Goal: Task Accomplishment & Management: Use online tool/utility

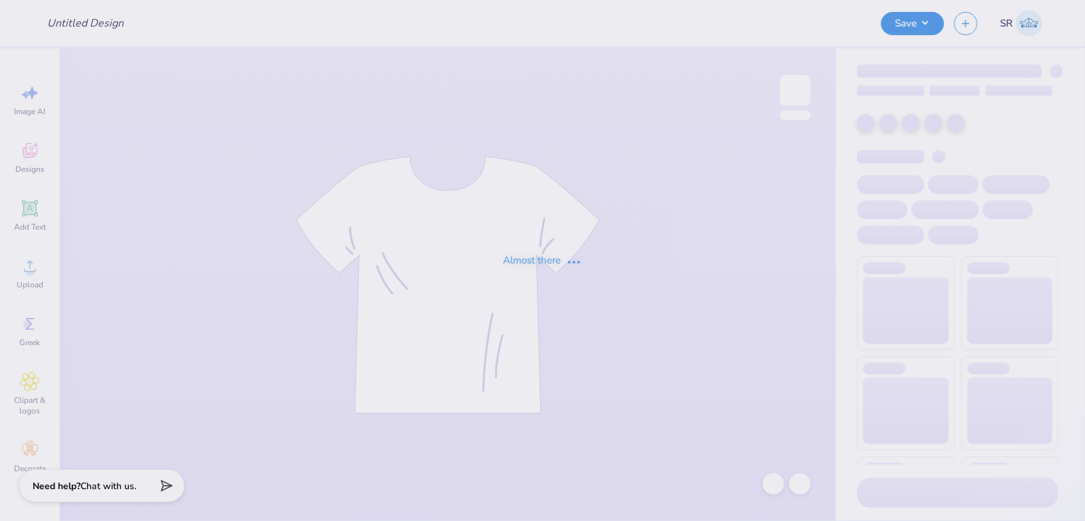
type input "Tanks"
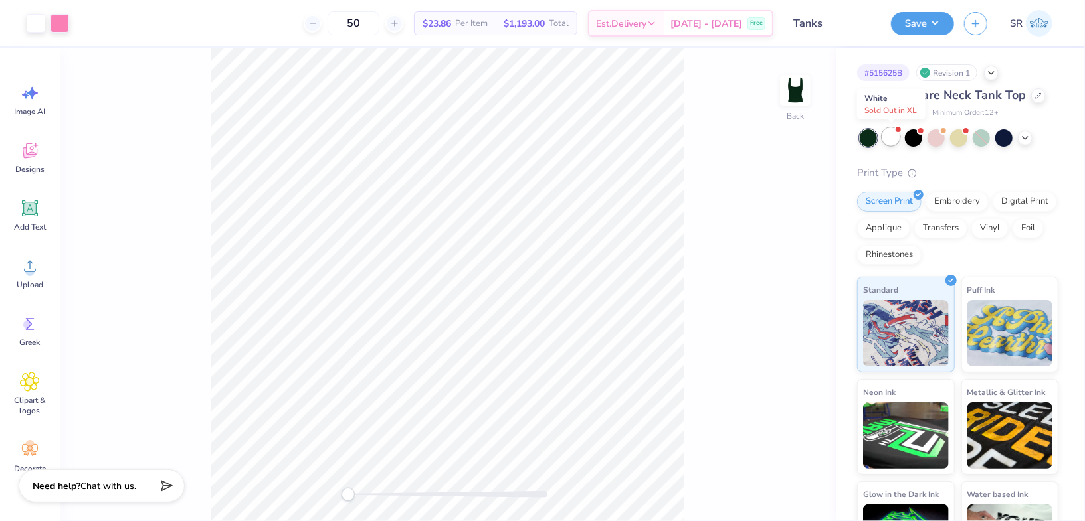
click at [890, 139] on div at bounding box center [890, 136] width 17 height 17
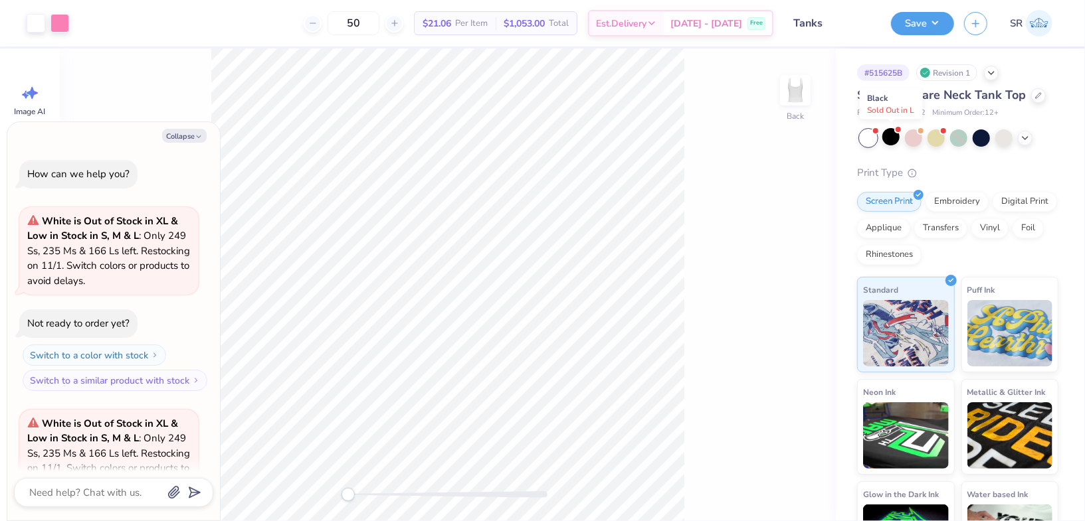
scroll to position [132, 0]
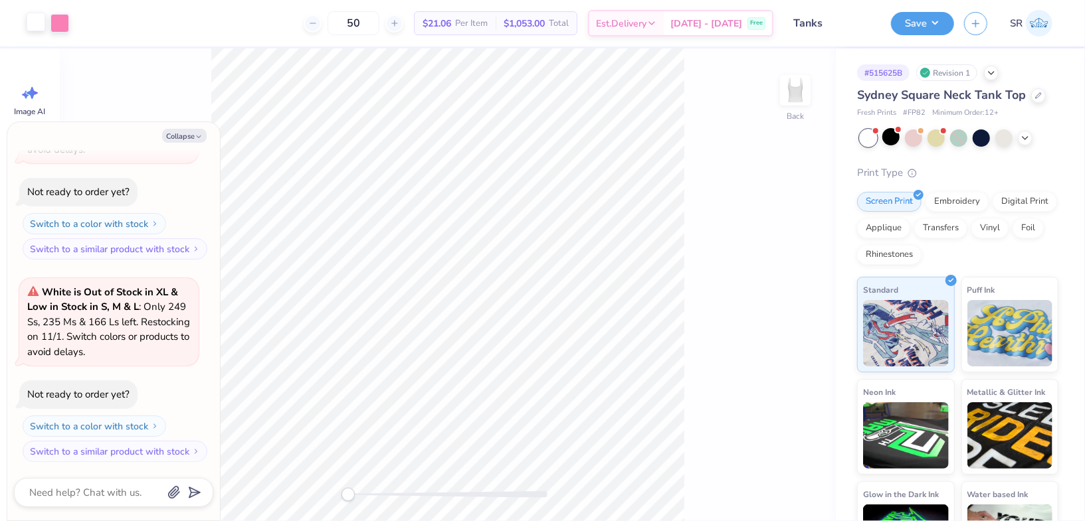
click at [35, 21] on div at bounding box center [36, 22] width 19 height 19
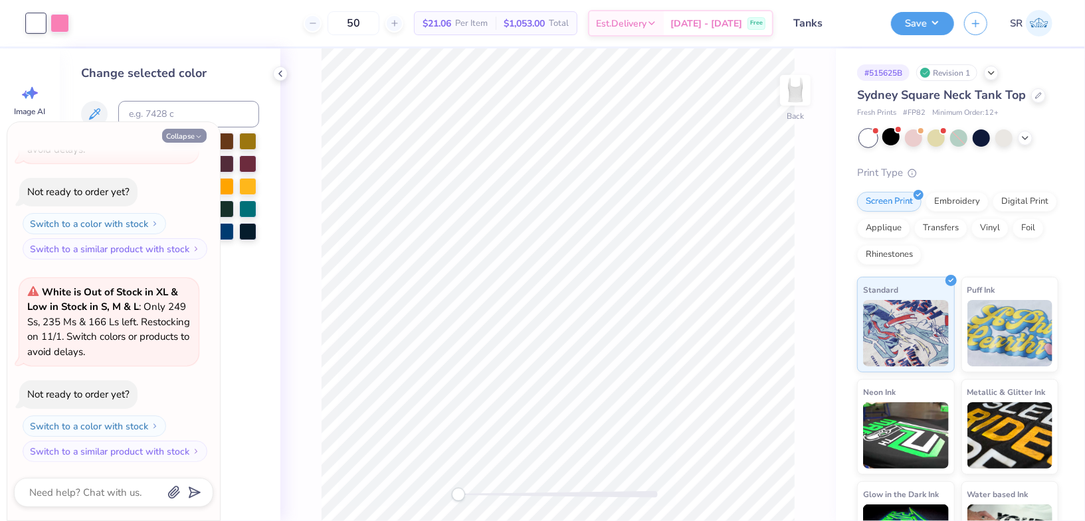
click at [194, 136] on button "Collapse" at bounding box center [184, 136] width 45 height 14
type textarea "x"
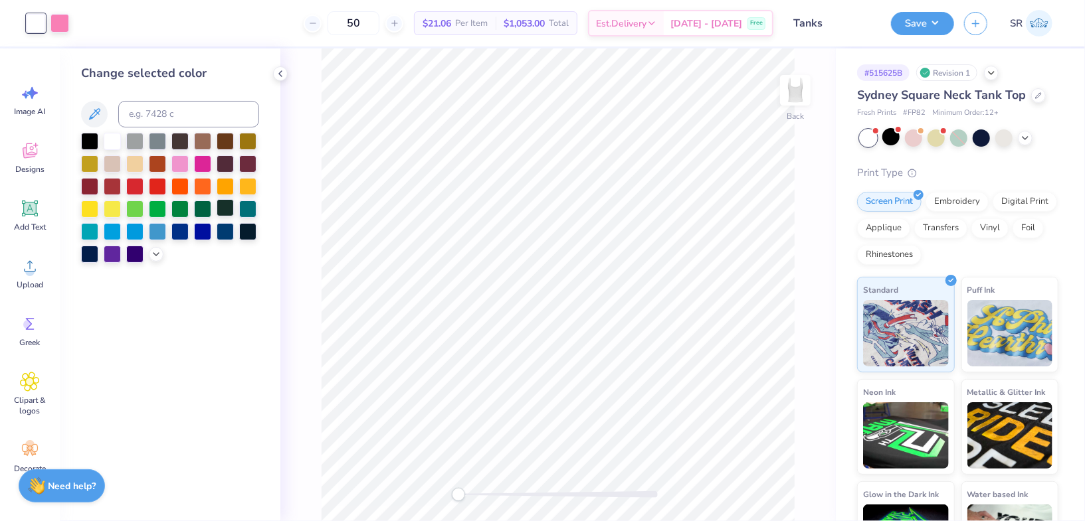
click at [221, 209] on div at bounding box center [225, 207] width 17 height 17
click at [202, 209] on div at bounding box center [202, 207] width 17 height 17
click at [217, 211] on div at bounding box center [225, 207] width 17 height 17
click at [151, 254] on icon at bounding box center [156, 253] width 11 height 11
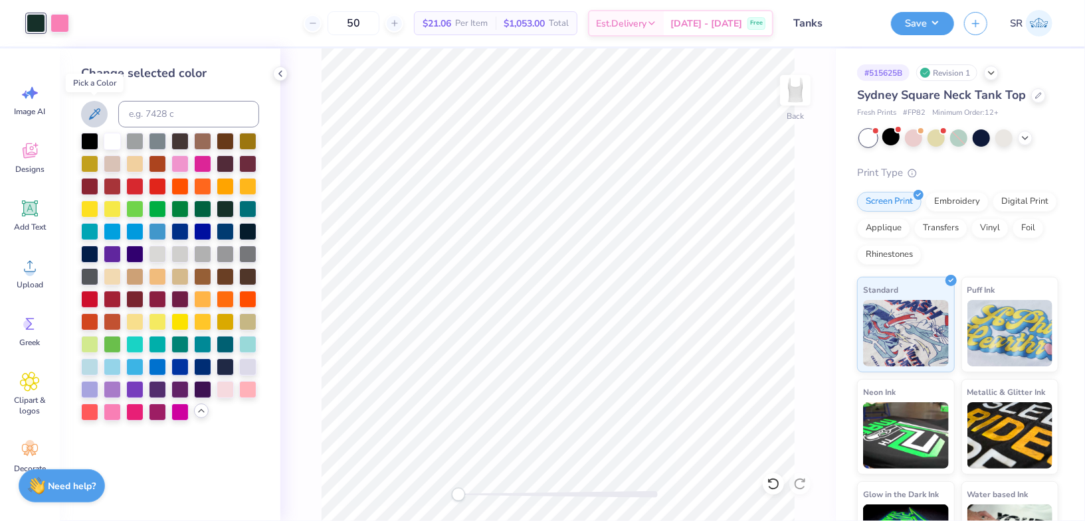
click at [89, 107] on icon at bounding box center [94, 114] width 16 height 16
click at [225, 209] on div at bounding box center [225, 207] width 17 height 17
click at [203, 208] on div at bounding box center [202, 207] width 17 height 17
click at [202, 209] on div at bounding box center [202, 207] width 17 height 17
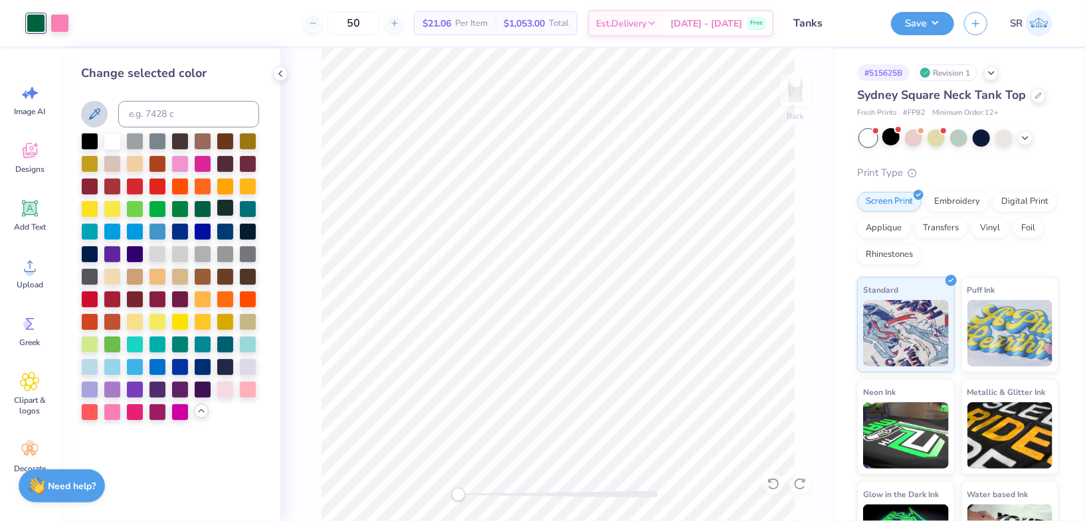
click at [224, 204] on div at bounding box center [225, 207] width 17 height 17
click at [207, 207] on div at bounding box center [202, 207] width 17 height 17
click at [183, 203] on div at bounding box center [179, 207] width 17 height 17
click at [207, 215] on div at bounding box center [202, 207] width 17 height 17
click at [218, 208] on div at bounding box center [225, 207] width 17 height 17
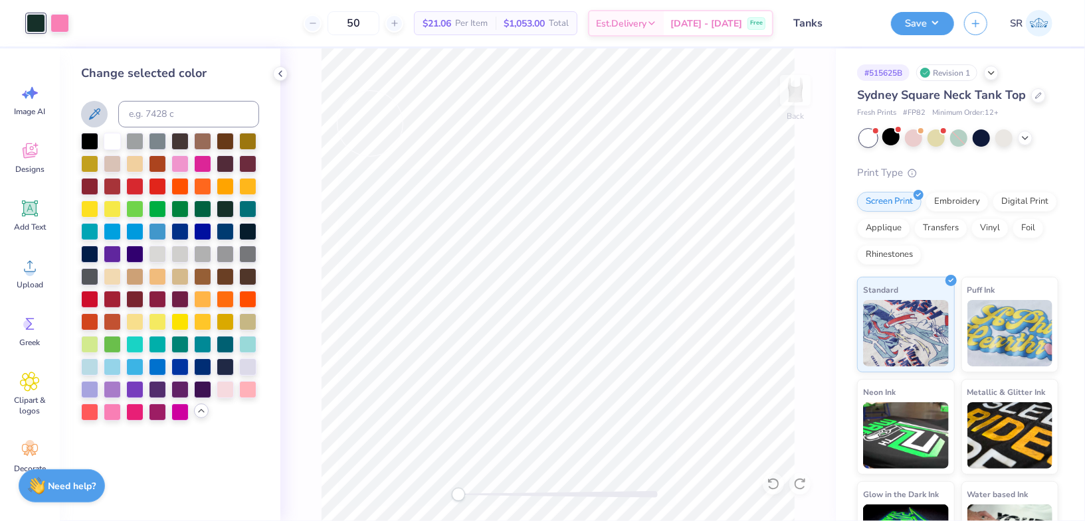
click at [88, 118] on icon at bounding box center [94, 114] width 16 height 16
click at [1024, 135] on icon at bounding box center [1025, 137] width 11 height 11
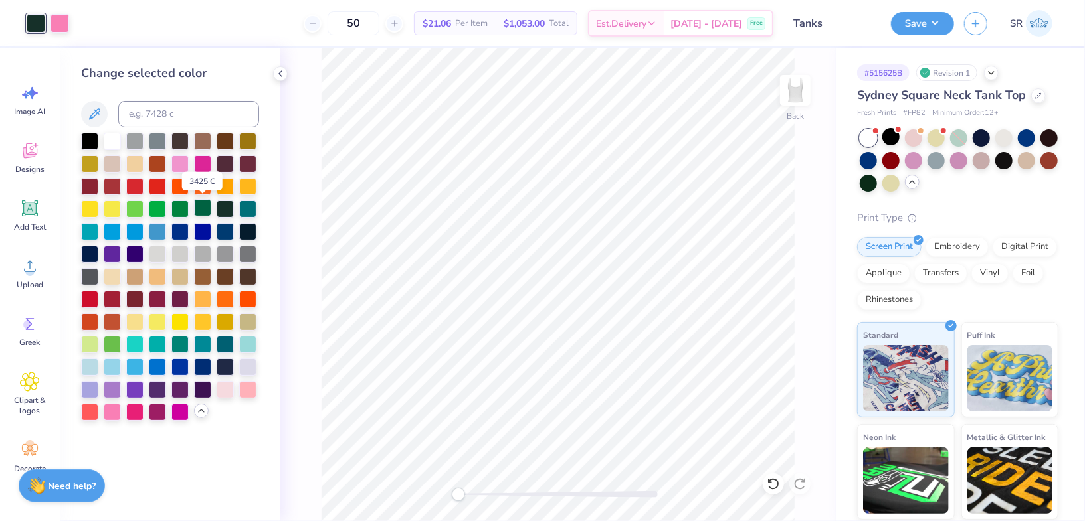
click at [199, 211] on div at bounding box center [202, 207] width 17 height 17
click at [231, 208] on div at bounding box center [225, 207] width 17 height 17
click at [209, 117] on input at bounding box center [188, 114] width 141 height 27
paste input "006A4E"
click at [135, 114] on input "006A4E" at bounding box center [188, 114] width 141 height 27
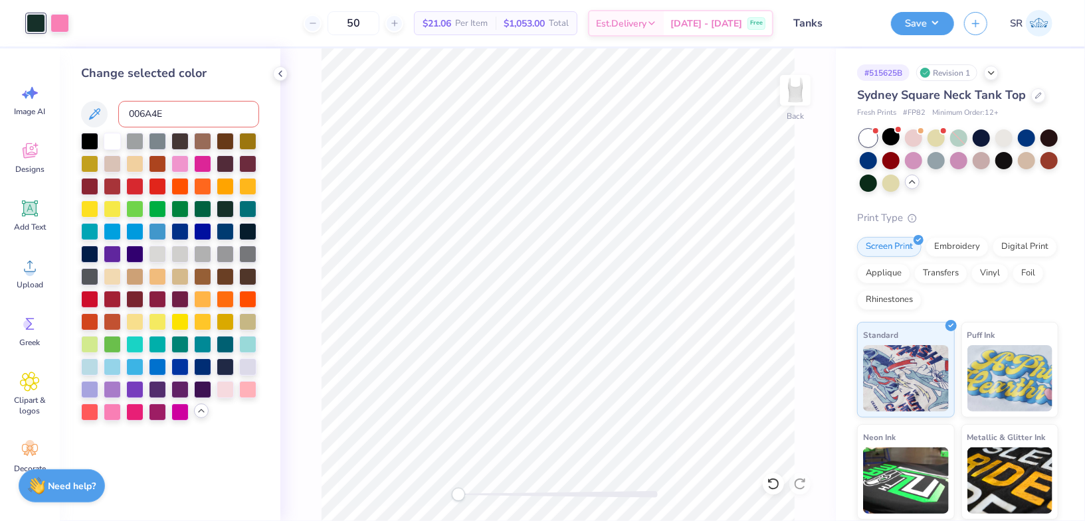
click at [166, 112] on input "006A4E" at bounding box center [188, 114] width 141 height 27
click at [43, 28] on div at bounding box center [36, 23] width 19 height 19
click at [166, 115] on input "006" at bounding box center [188, 114] width 141 height 27
type input "0"
click at [939, 25] on button "Save" at bounding box center [922, 21] width 63 height 23
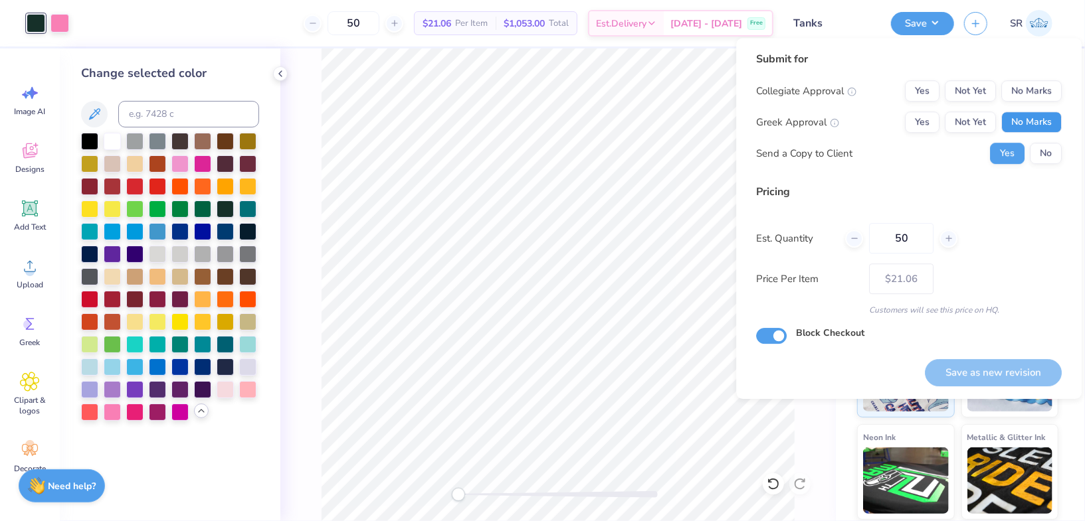
click at [1047, 124] on button "No Marks" at bounding box center [1031, 122] width 60 height 21
click at [1046, 99] on button "No Marks" at bounding box center [1031, 90] width 60 height 21
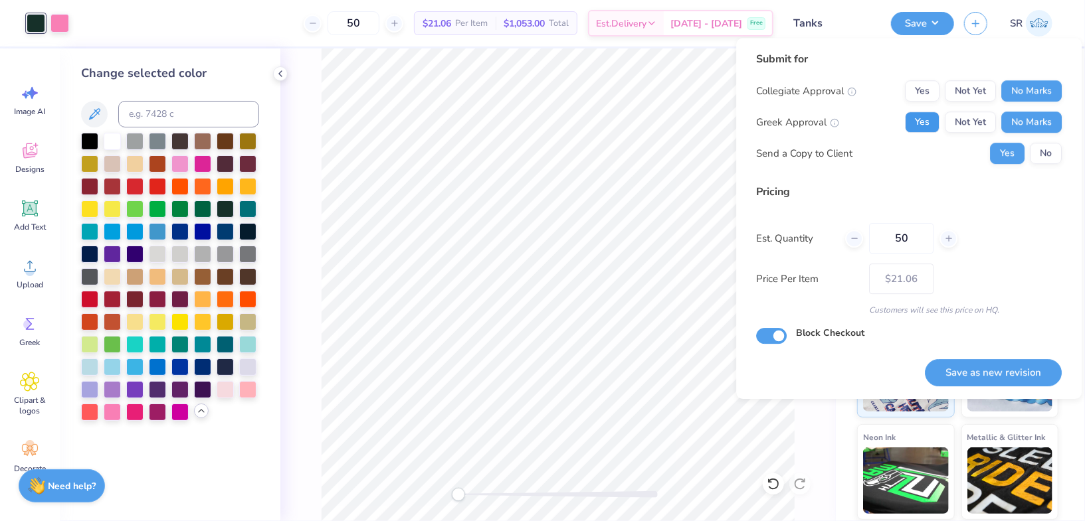
click at [928, 122] on button "Yes" at bounding box center [922, 122] width 35 height 21
click at [1033, 145] on button "No" at bounding box center [1046, 153] width 32 height 21
click at [909, 242] on input "50" at bounding box center [901, 238] width 64 height 31
type input "5"
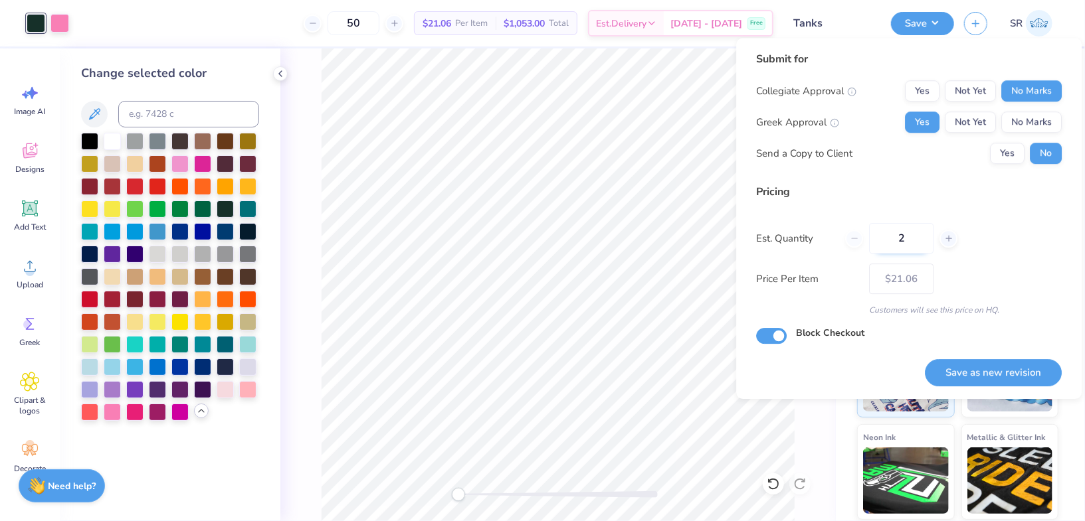
type input "24"
type input "$23.88"
type input "24"
click at [986, 366] on button "Save as new revision" at bounding box center [993, 372] width 137 height 27
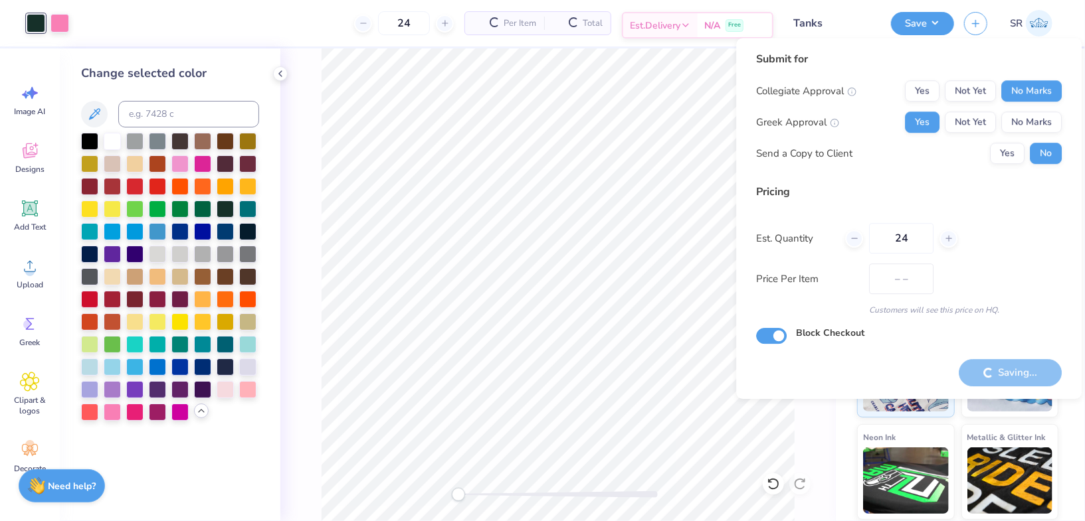
type input "$23.88"
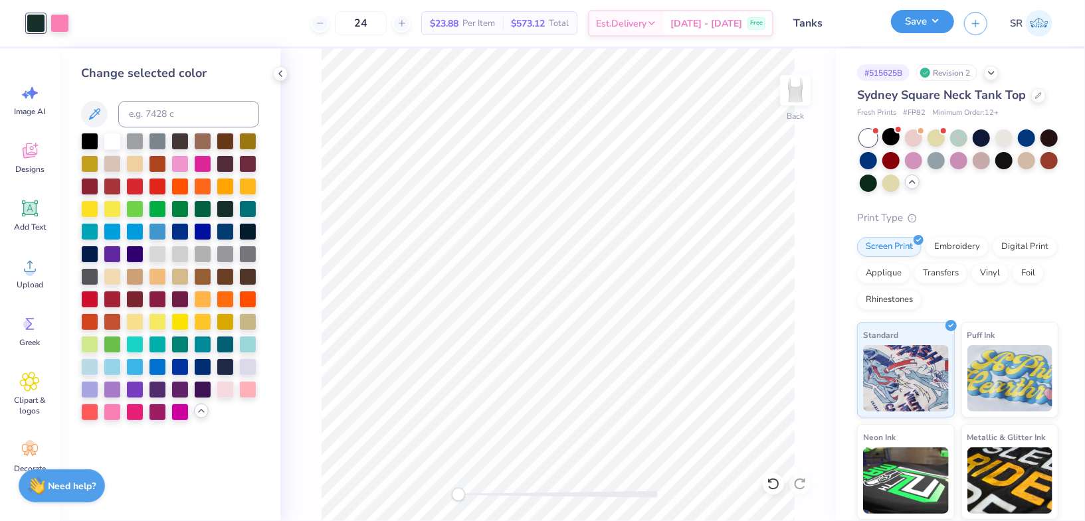
click at [931, 31] on button "Save" at bounding box center [922, 21] width 63 height 23
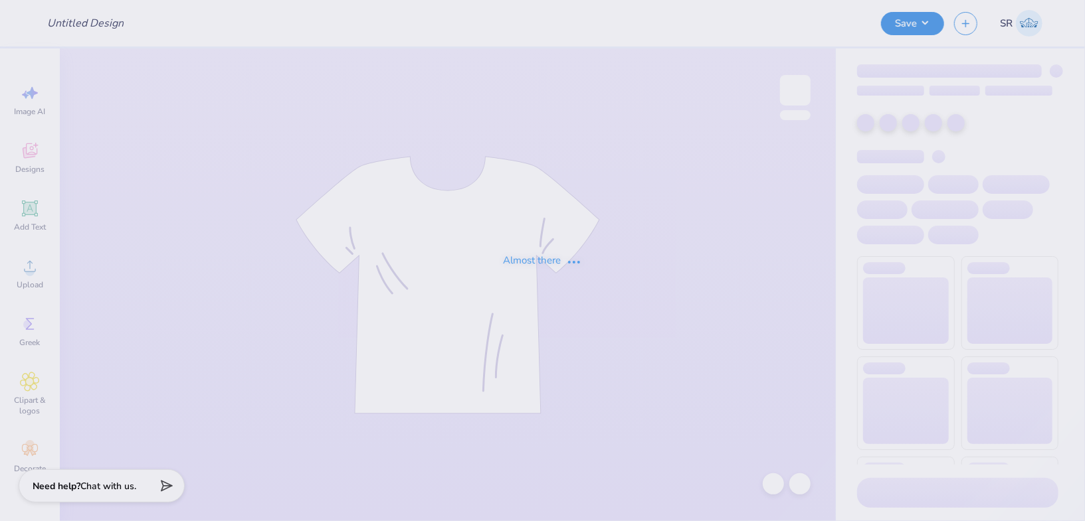
type input "Tanks"
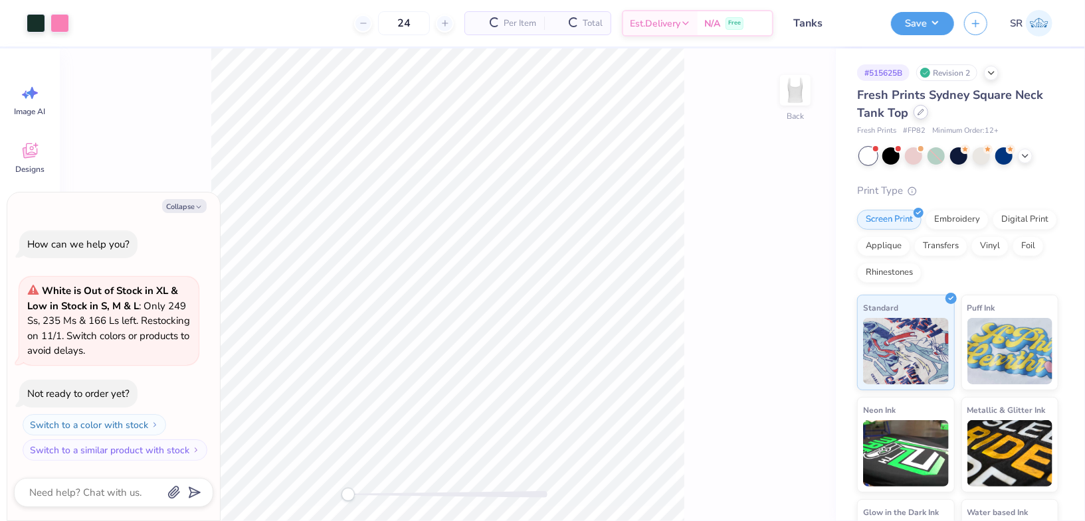
click at [922, 113] on icon at bounding box center [920, 112] width 7 height 7
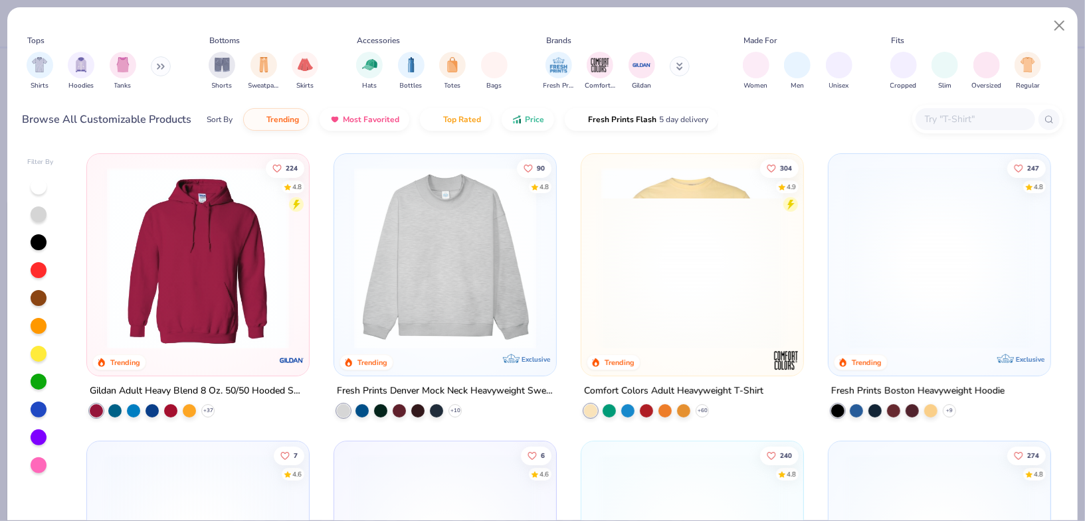
type textarea "x"
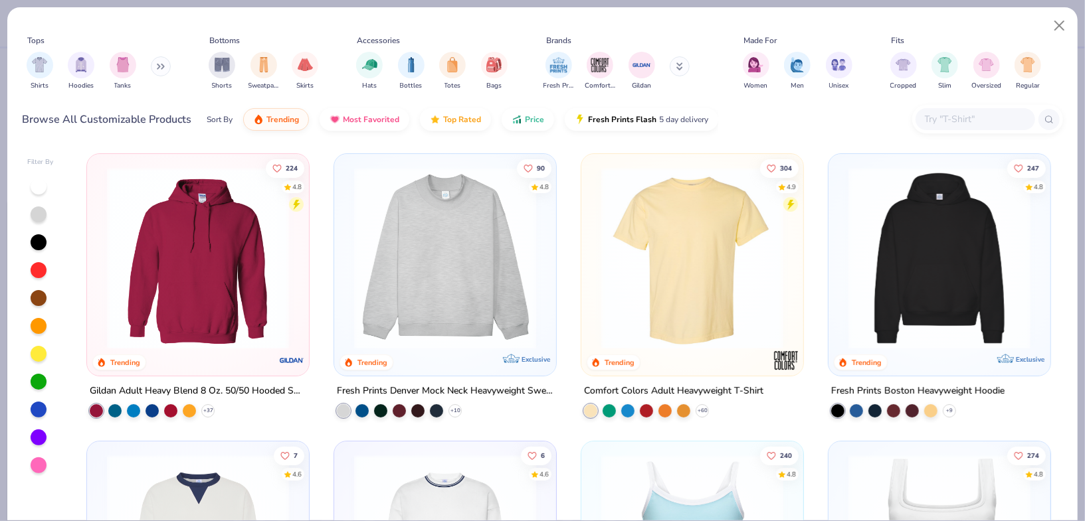
click at [955, 120] on input "text" at bounding box center [974, 119] width 102 height 15
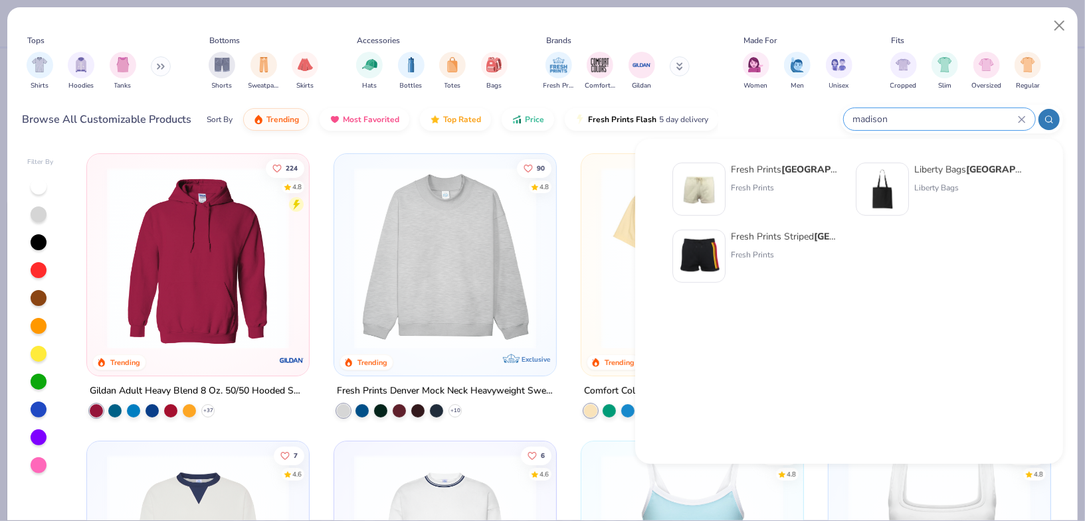
type input "madison"
click at [771, 174] on div "Fresh Prints Madison Shorts" at bounding box center [787, 170] width 112 height 14
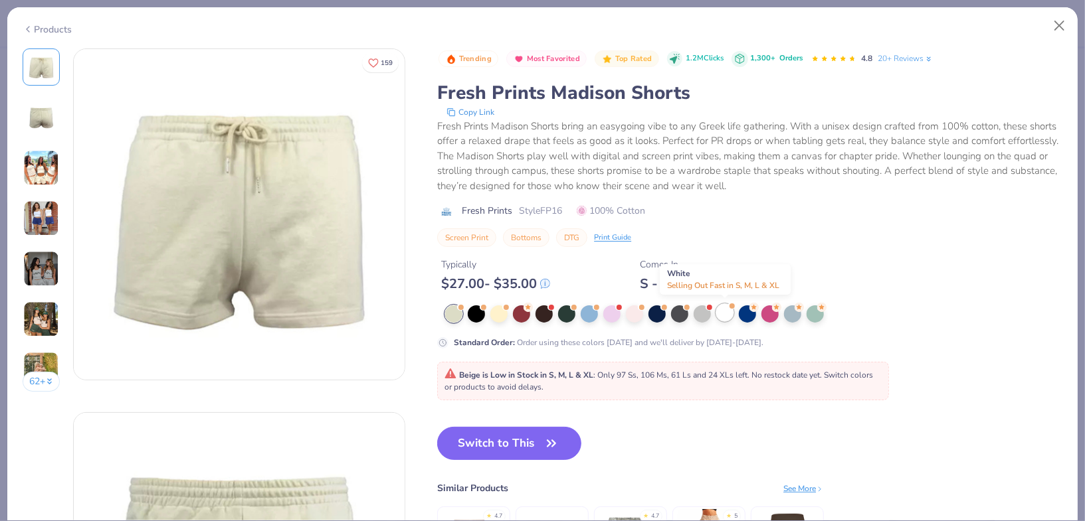
click at [721, 319] on div at bounding box center [724, 312] width 17 height 17
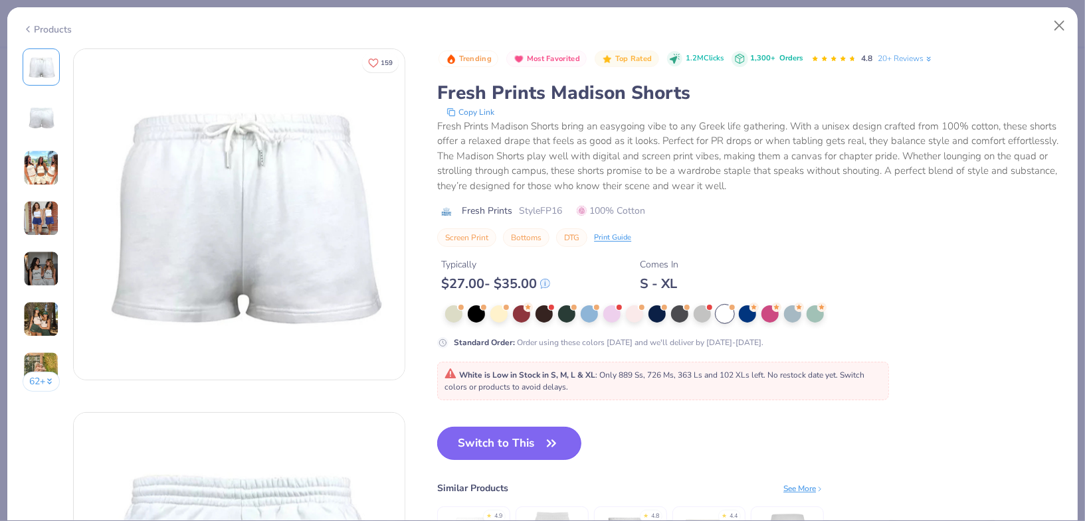
click at [511, 441] on button "Switch to This" at bounding box center [509, 443] width 144 height 33
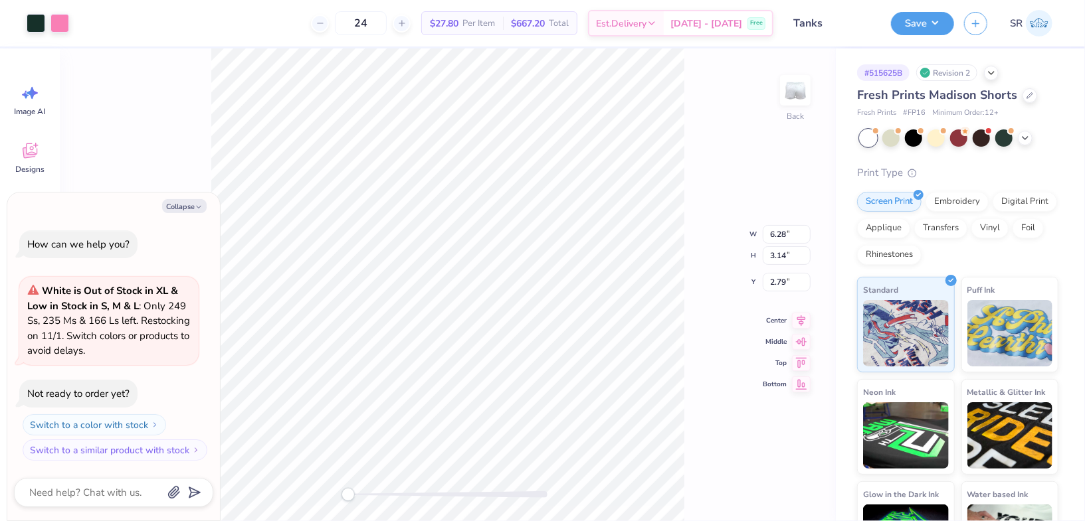
type textarea "x"
type input "2.64"
type input "1.32"
type input "4.61"
type textarea "x"
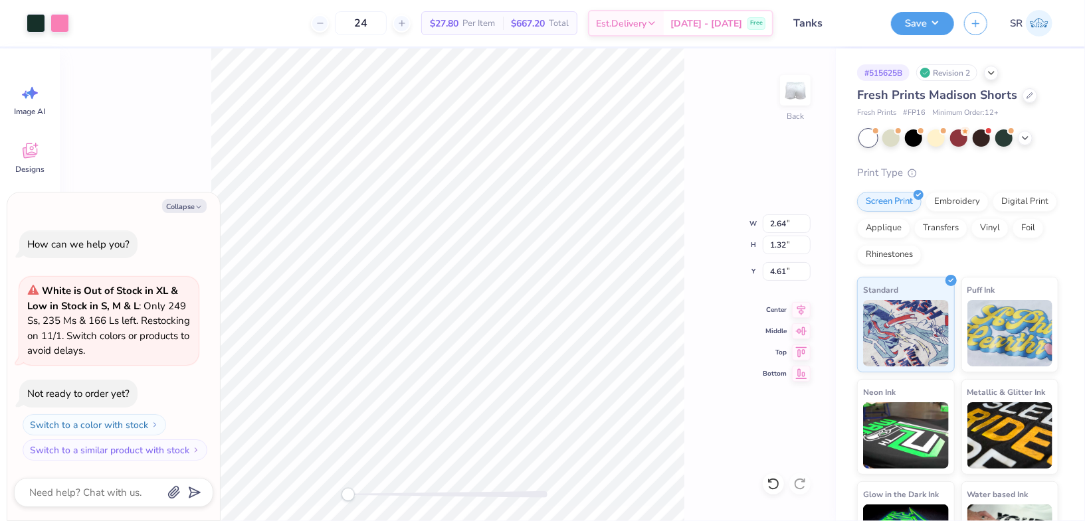
type input "4.17"
type input "2.09"
type input "6.82"
click at [927, 21] on button "Save" at bounding box center [922, 21] width 63 height 23
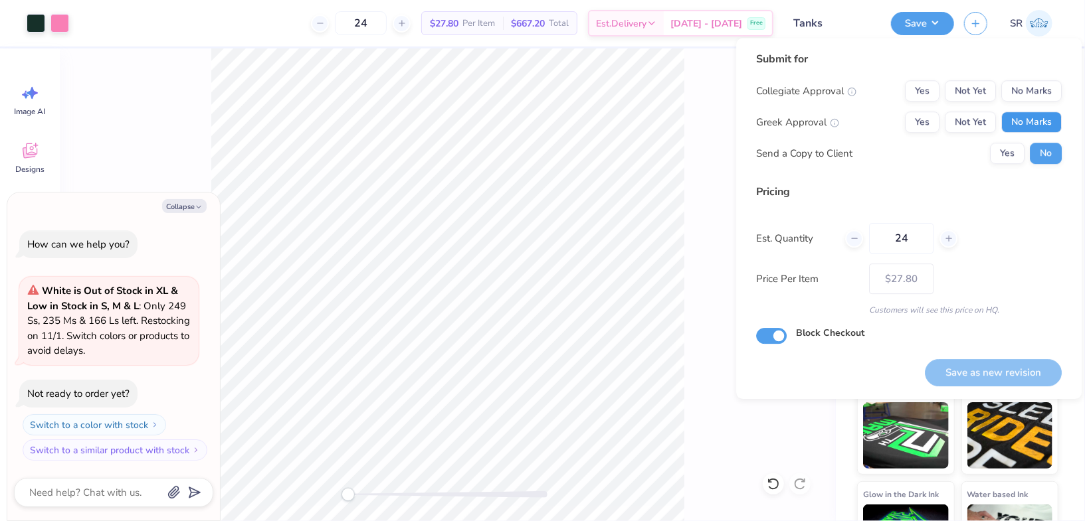
click at [1014, 118] on button "No Marks" at bounding box center [1031, 122] width 60 height 21
click at [1020, 96] on button "No Marks" at bounding box center [1031, 90] width 60 height 21
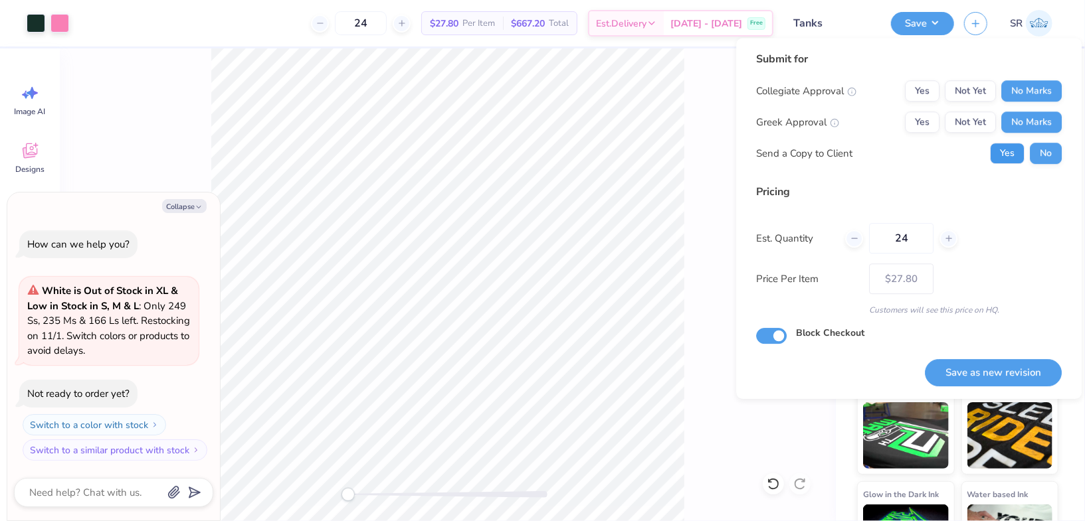
click at [1015, 151] on button "Yes" at bounding box center [1007, 153] width 35 height 21
click at [1034, 153] on button "No" at bounding box center [1046, 153] width 32 height 21
click at [1022, 153] on button "Yes" at bounding box center [1007, 153] width 35 height 21
click at [958, 145] on div "Send a Copy to Client Yes No" at bounding box center [909, 153] width 306 height 21
click at [951, 151] on div "Send a Copy to Client Yes No" at bounding box center [909, 153] width 306 height 21
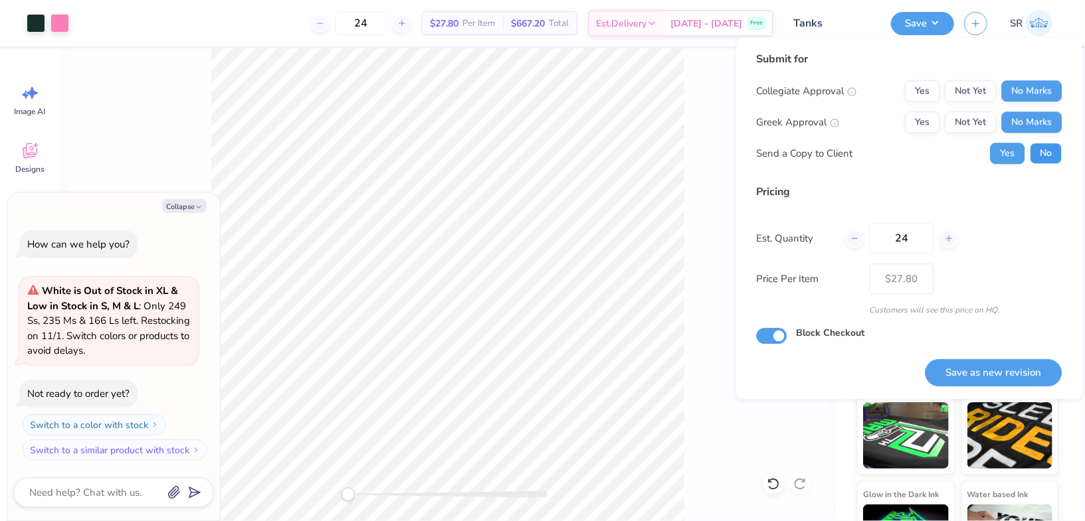
click at [1032, 153] on button "No" at bounding box center [1046, 153] width 32 height 21
click at [931, 124] on button "Yes" at bounding box center [922, 122] width 35 height 21
click at [951, 369] on button "Save as new revision" at bounding box center [993, 372] width 137 height 27
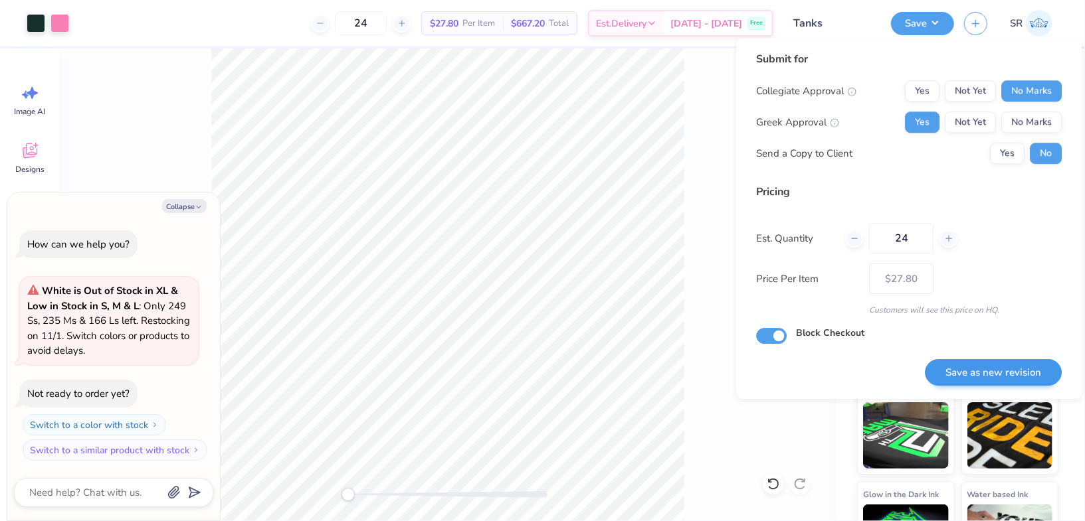
type textarea "x"
type input "– –"
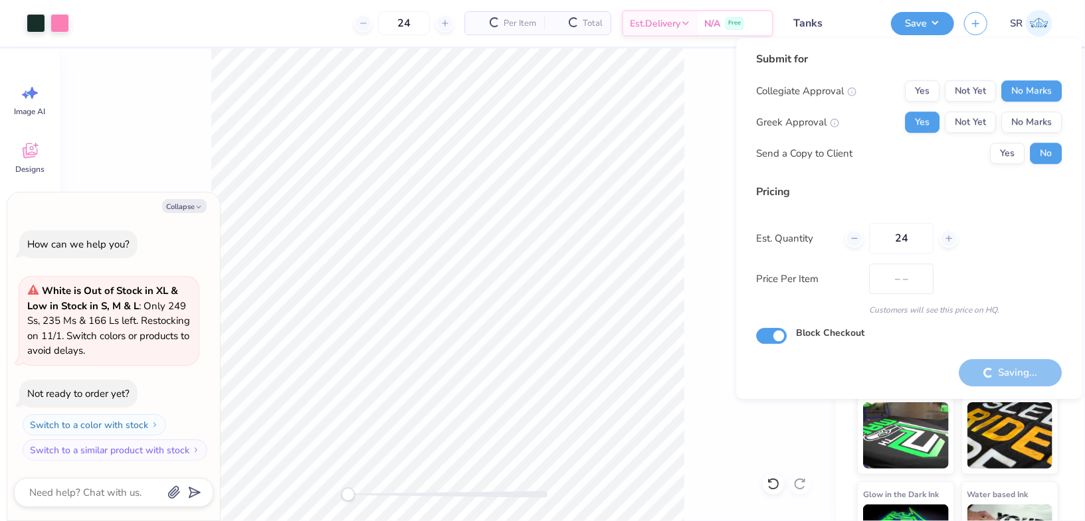
type textarea "x"
type input "$27.80"
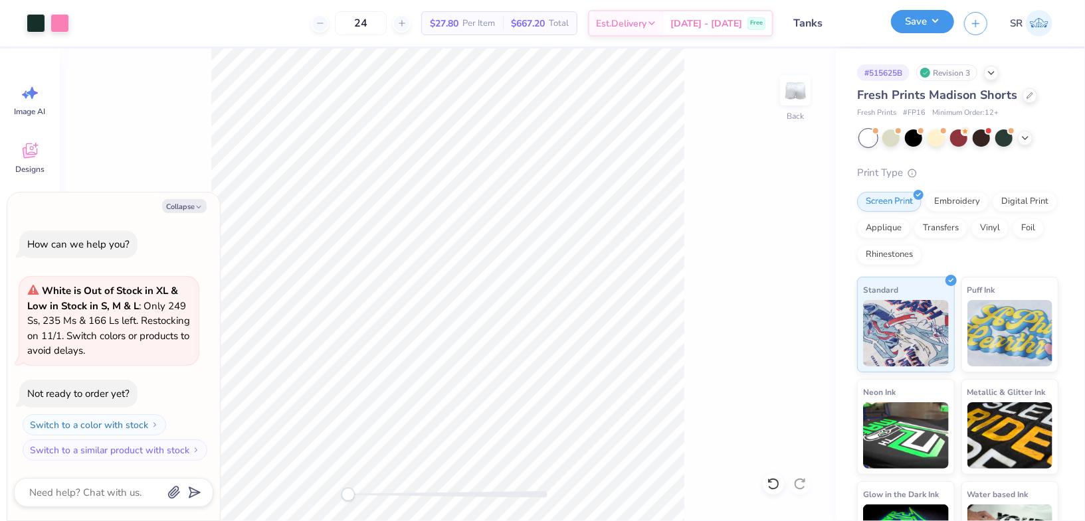
click at [937, 27] on button "Save" at bounding box center [922, 21] width 63 height 23
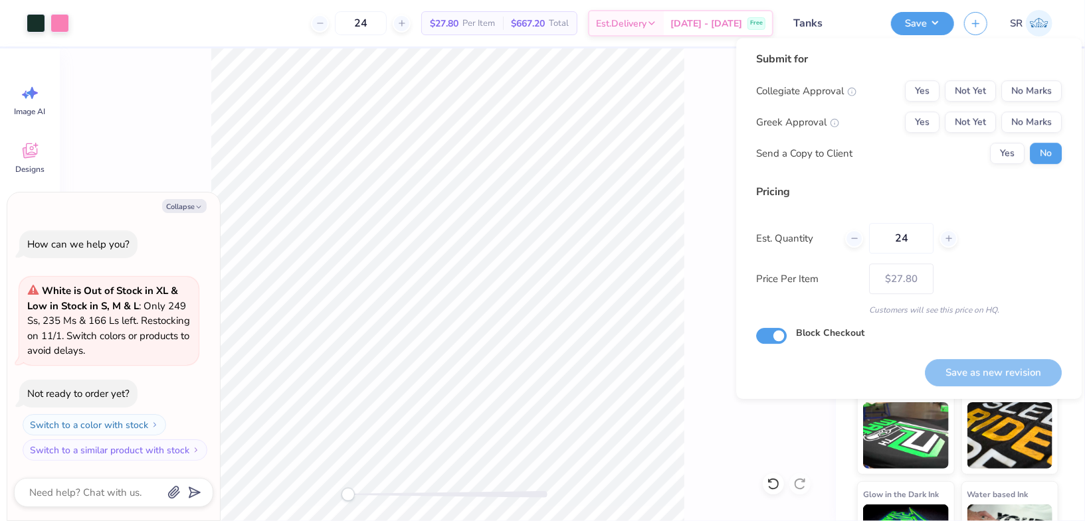
click at [710, 413] on div "Back" at bounding box center [448, 284] width 776 height 473
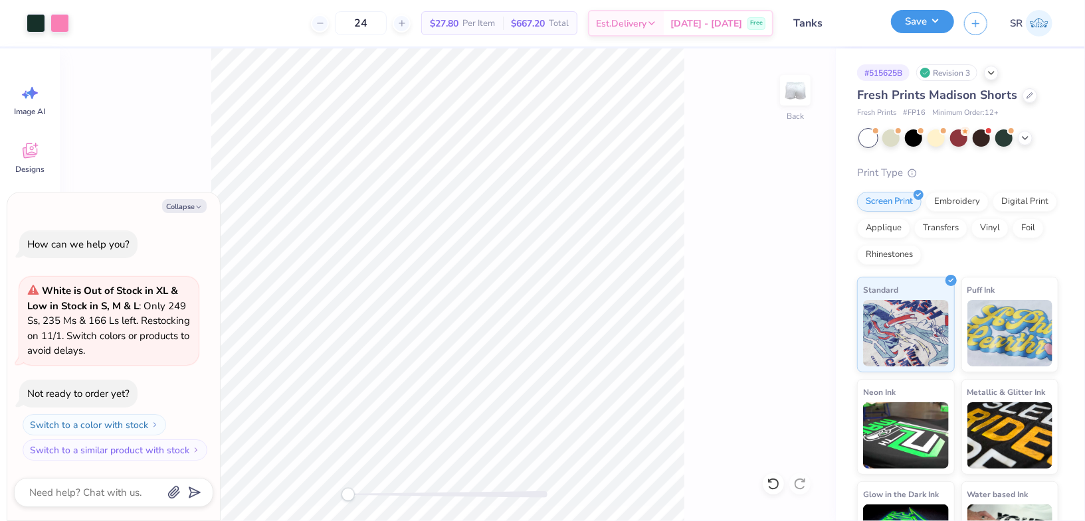
click at [944, 11] on button "Save" at bounding box center [922, 21] width 63 height 23
type textarea "x"
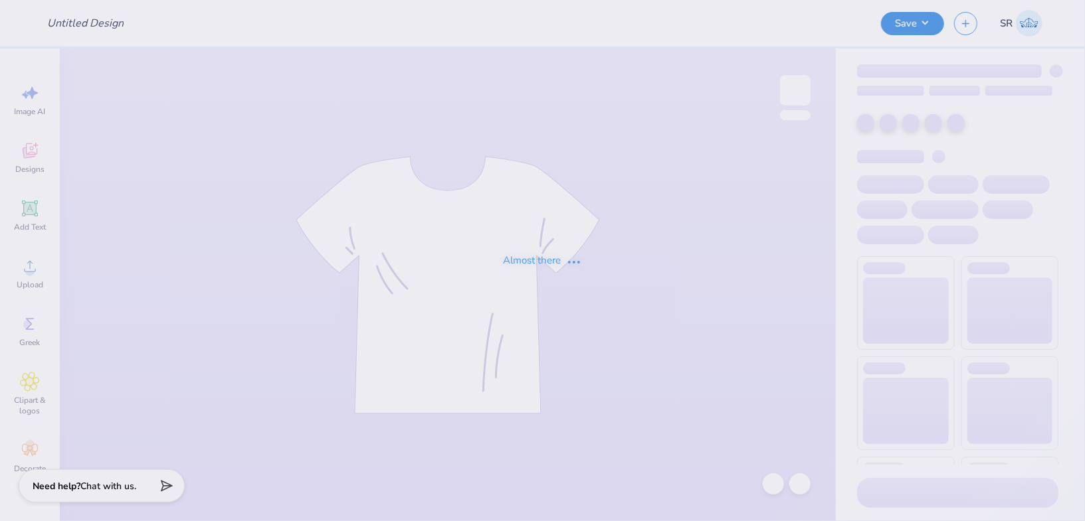
type input "Tanks"
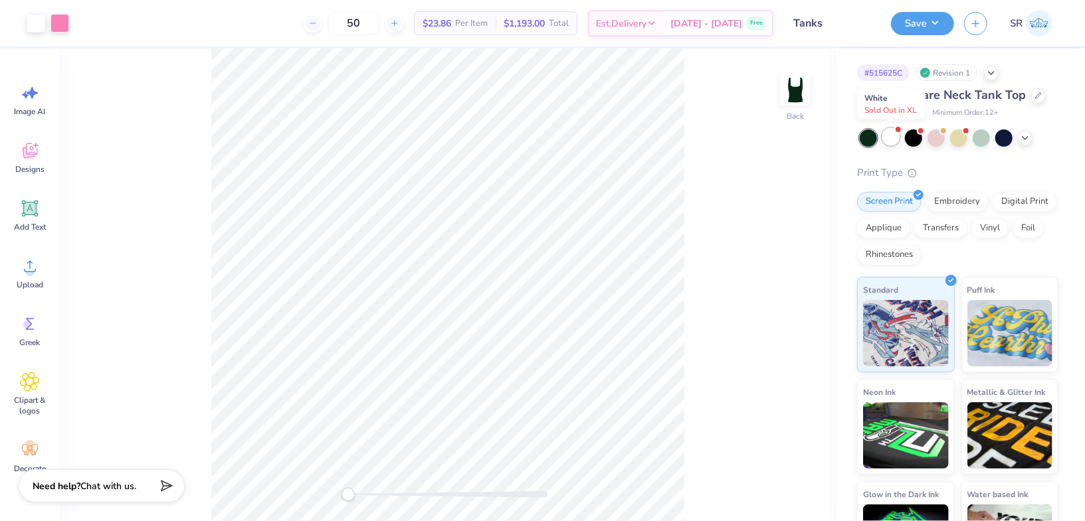
click at [887, 137] on div at bounding box center [890, 136] width 17 height 17
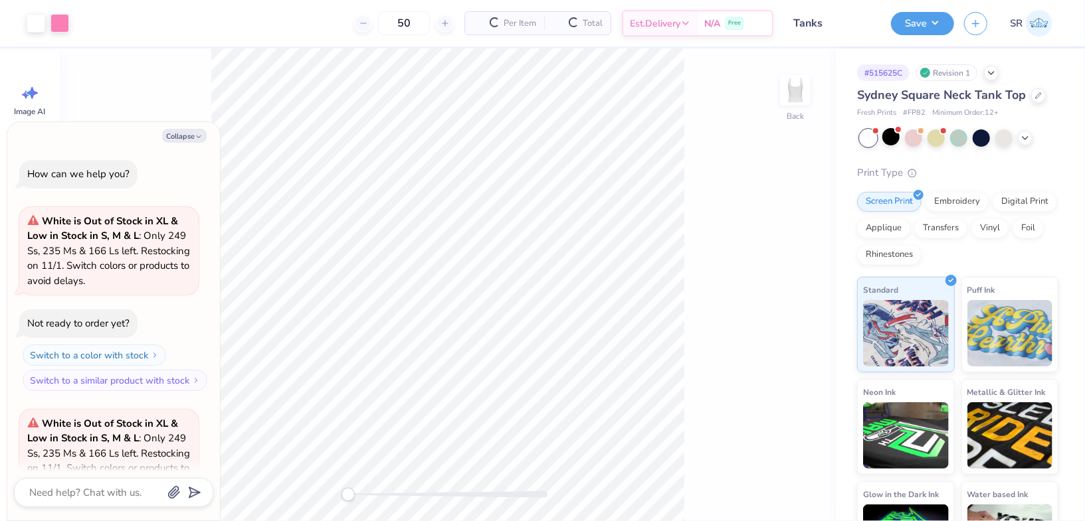
scroll to position [132, 0]
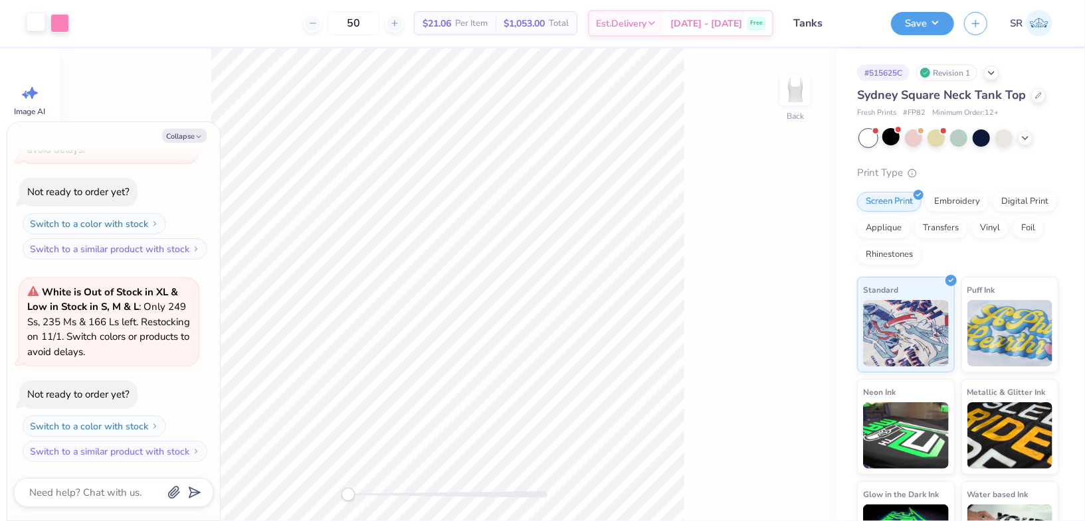
click at [31, 23] on div at bounding box center [36, 22] width 19 height 19
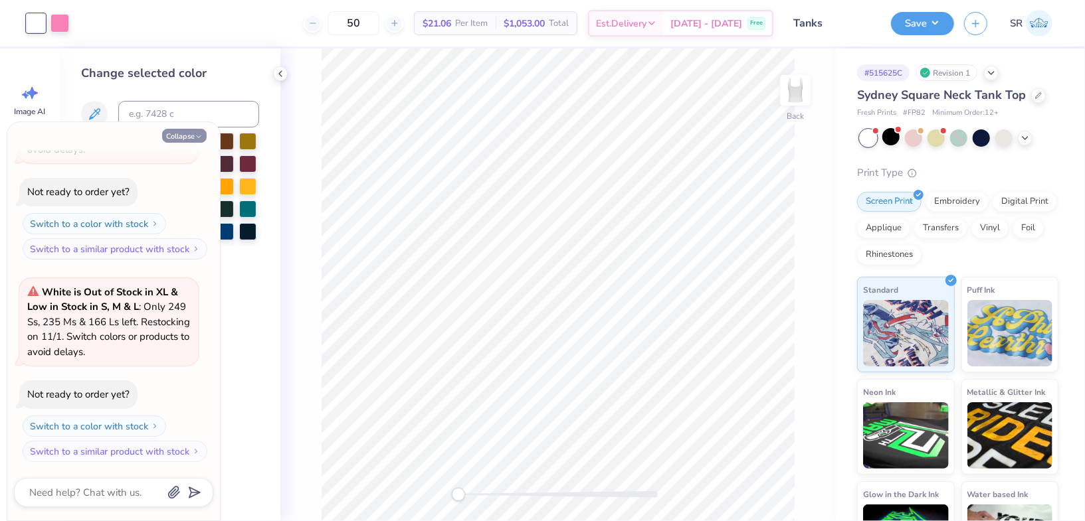
click at [196, 135] on icon "button" at bounding box center [199, 137] width 8 height 8
type textarea "x"
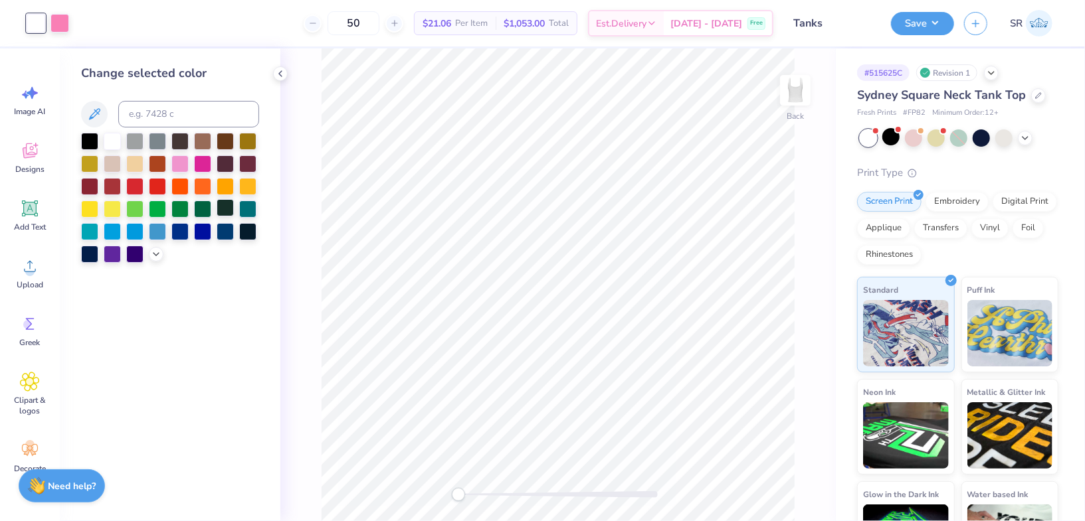
click at [225, 209] on div at bounding box center [225, 207] width 17 height 17
click at [943, 25] on button "Save" at bounding box center [922, 21] width 63 height 23
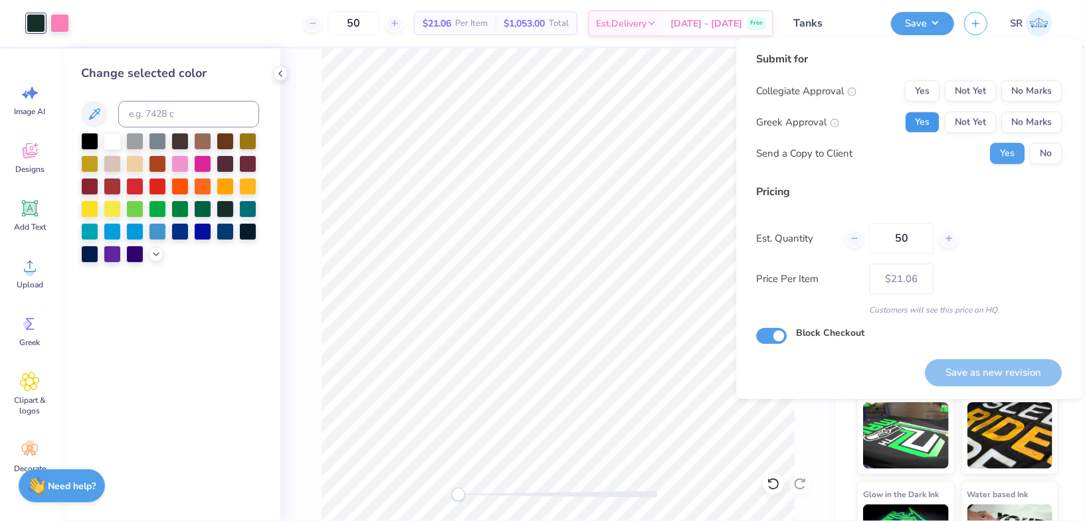
click at [929, 124] on button "Yes" at bounding box center [922, 122] width 35 height 21
click at [1053, 149] on button "No" at bounding box center [1046, 153] width 32 height 21
click at [1046, 86] on button "No Marks" at bounding box center [1031, 90] width 60 height 21
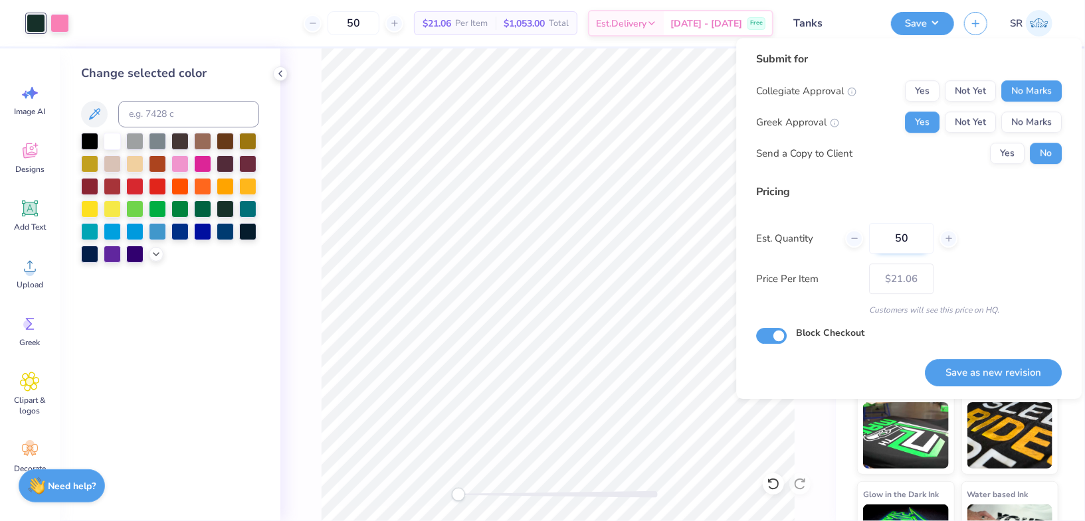
click at [895, 238] on input "50" at bounding box center [901, 238] width 64 height 31
click at [904, 238] on input "50" at bounding box center [901, 238] width 64 height 31
drag, startPoint x: 904, startPoint y: 238, endPoint x: 889, endPoint y: 238, distance: 14.6
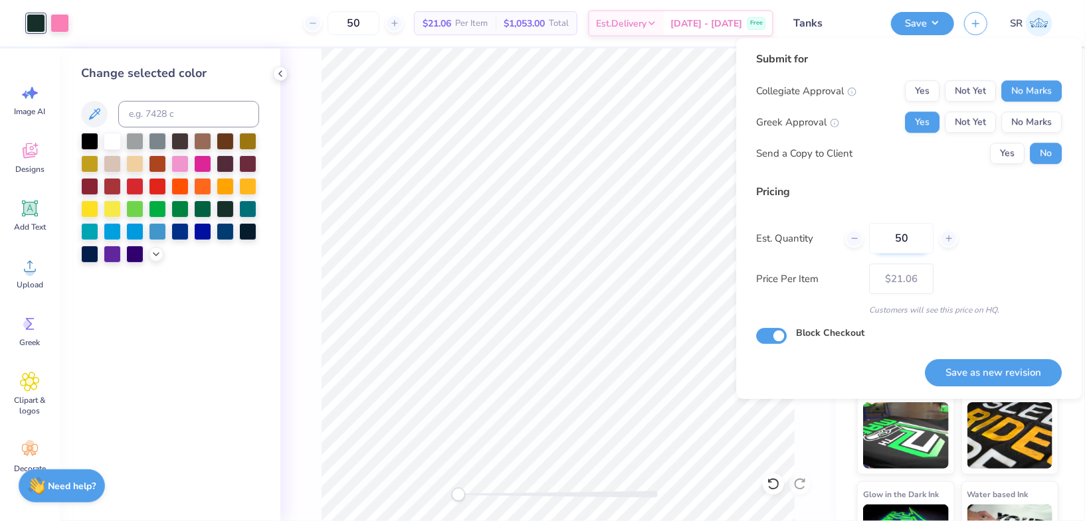
click at [889, 238] on input "50" at bounding box center [901, 238] width 64 height 31
drag, startPoint x: 911, startPoint y: 238, endPoint x: 893, endPoint y: 238, distance: 17.9
click at [893, 238] on input "50" at bounding box center [901, 238] width 64 height 31
type input "24"
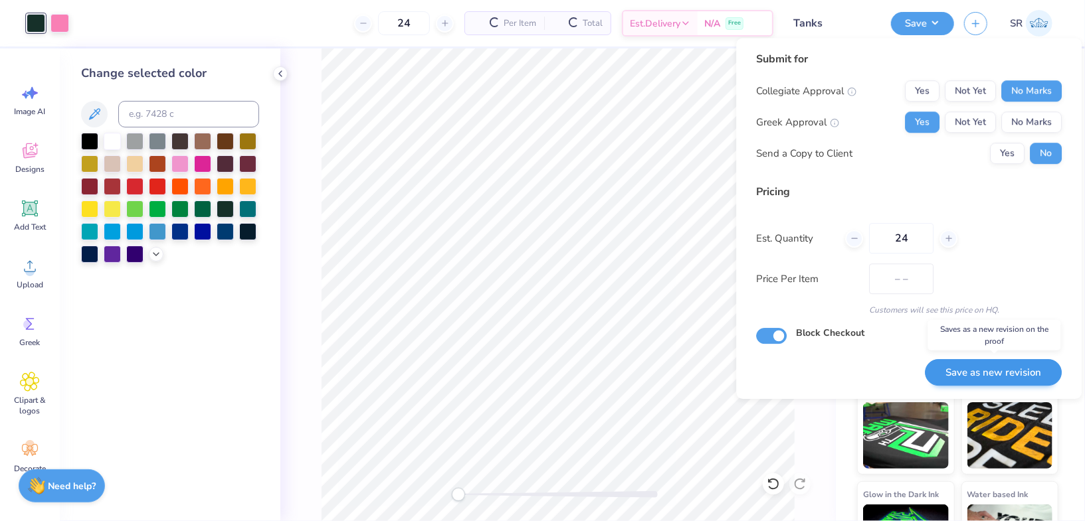
type input "$23.88"
type input "24"
click at [966, 367] on button "Save as new revision" at bounding box center [993, 372] width 137 height 27
type input "$23.88"
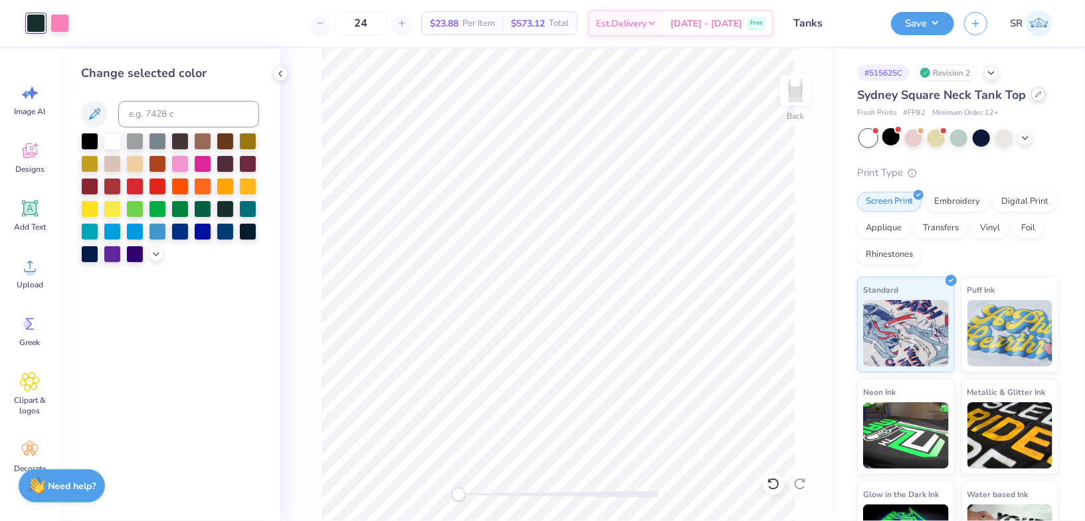
click at [1036, 91] on icon at bounding box center [1038, 94] width 7 height 7
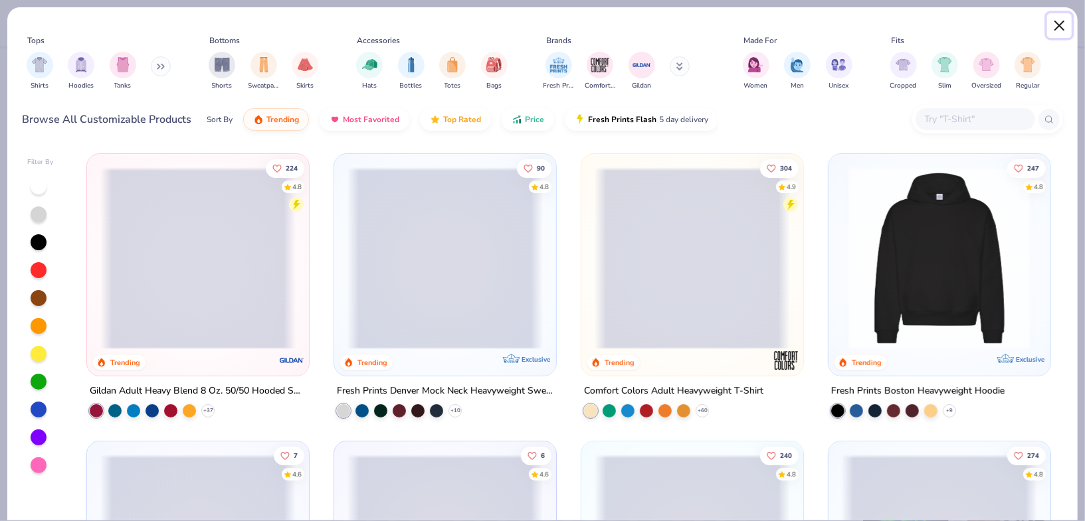
click at [1059, 23] on button "Close" at bounding box center [1059, 25] width 25 height 25
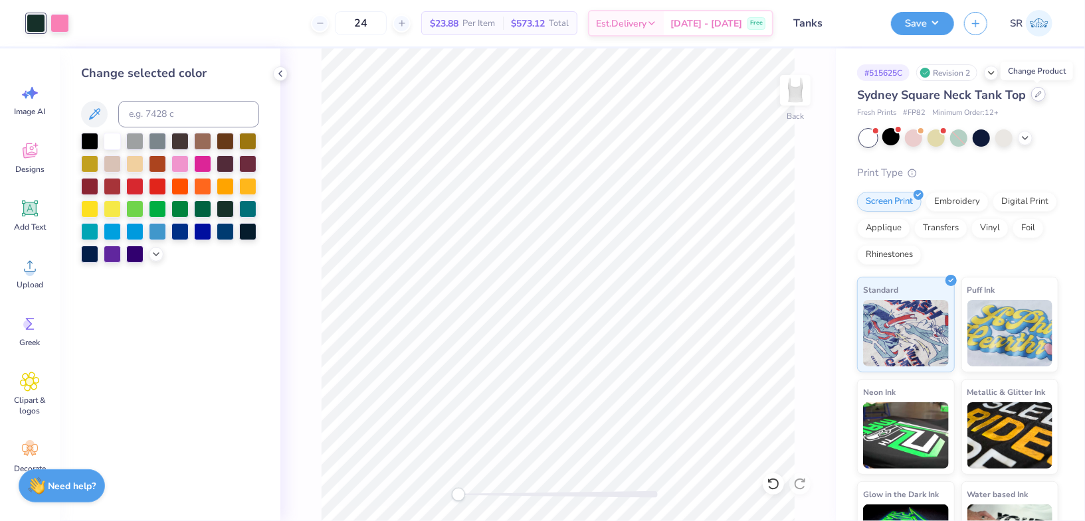
click at [1040, 96] on div at bounding box center [1038, 94] width 15 height 15
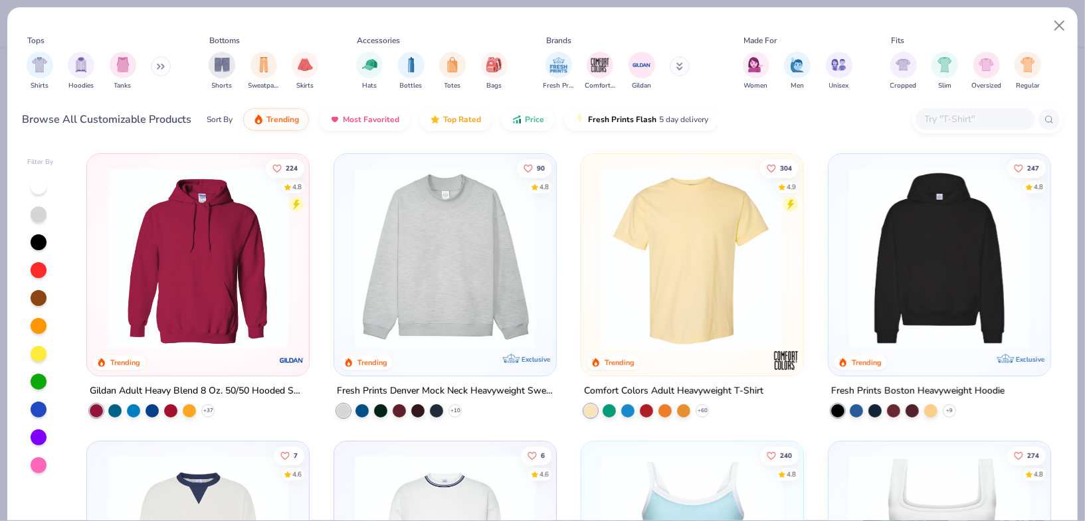
click at [939, 115] on input "text" at bounding box center [974, 119] width 102 height 15
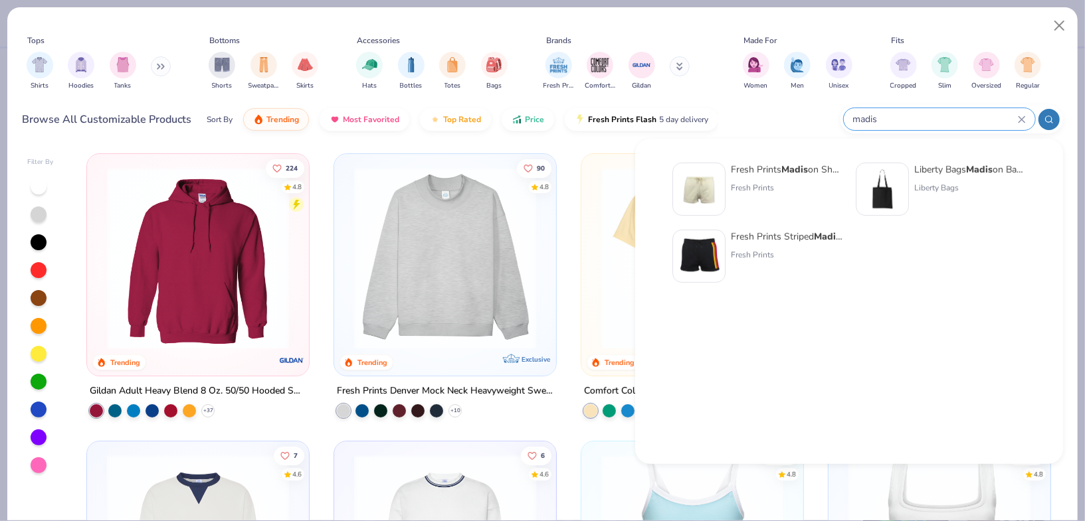
type input "madis"
click at [728, 189] on div "Fresh Prints Madis on Shorts Fresh Prints" at bounding box center [757, 189] width 170 height 53
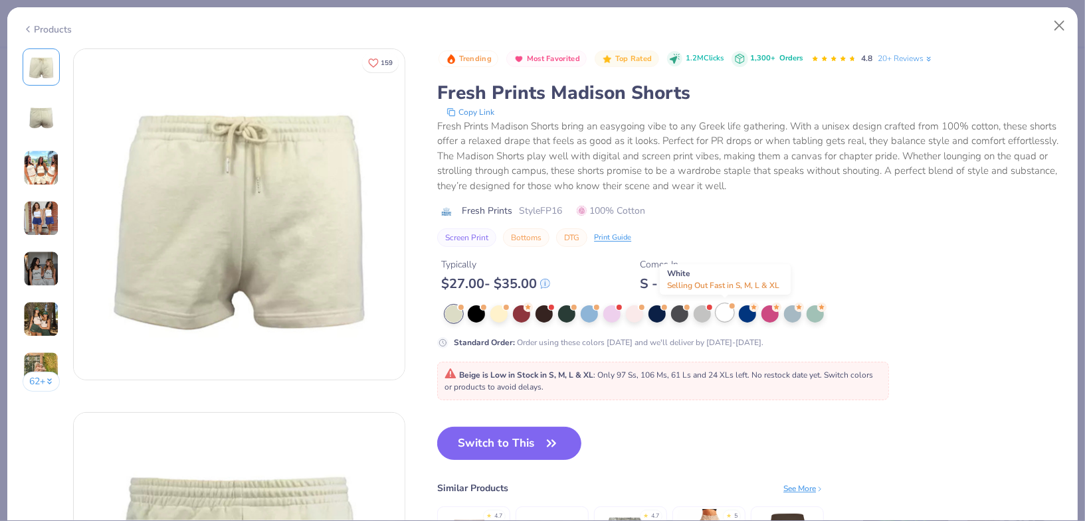
click at [721, 312] on div at bounding box center [724, 312] width 17 height 17
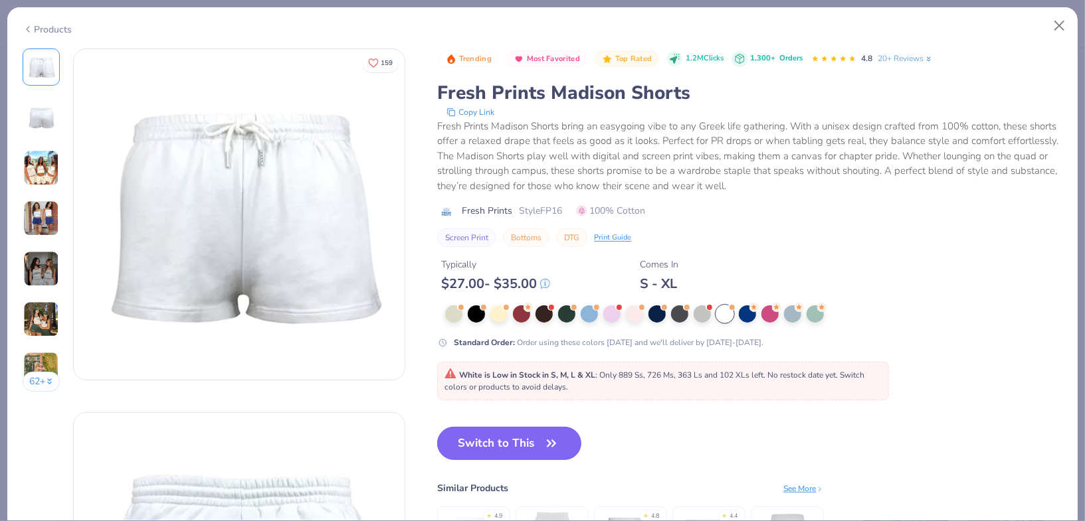
click at [493, 437] on button "Switch to This" at bounding box center [509, 443] width 144 height 33
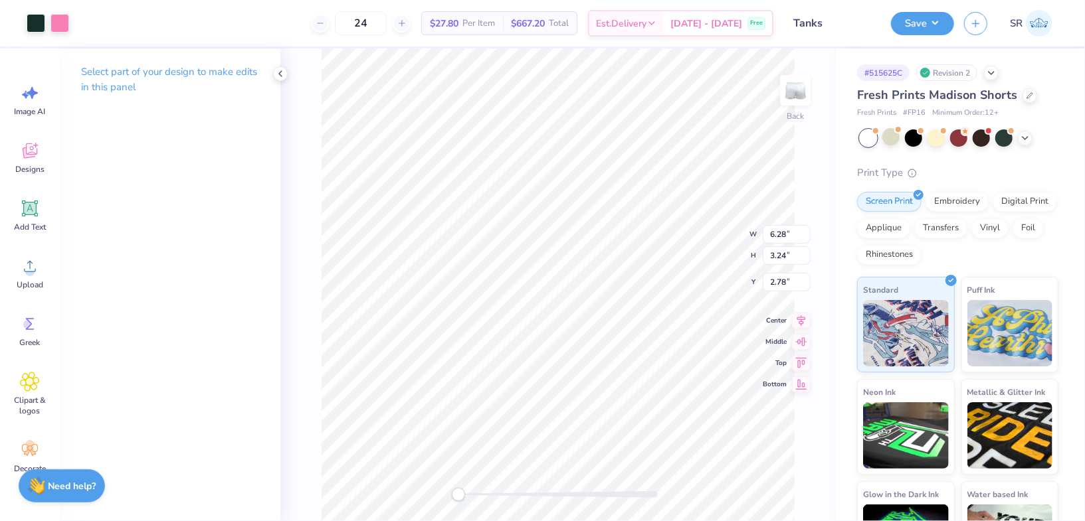
type input "3.34"
type input "1.72"
type input "4.30"
click at [776, 223] on input "3.34" at bounding box center [787, 224] width 48 height 19
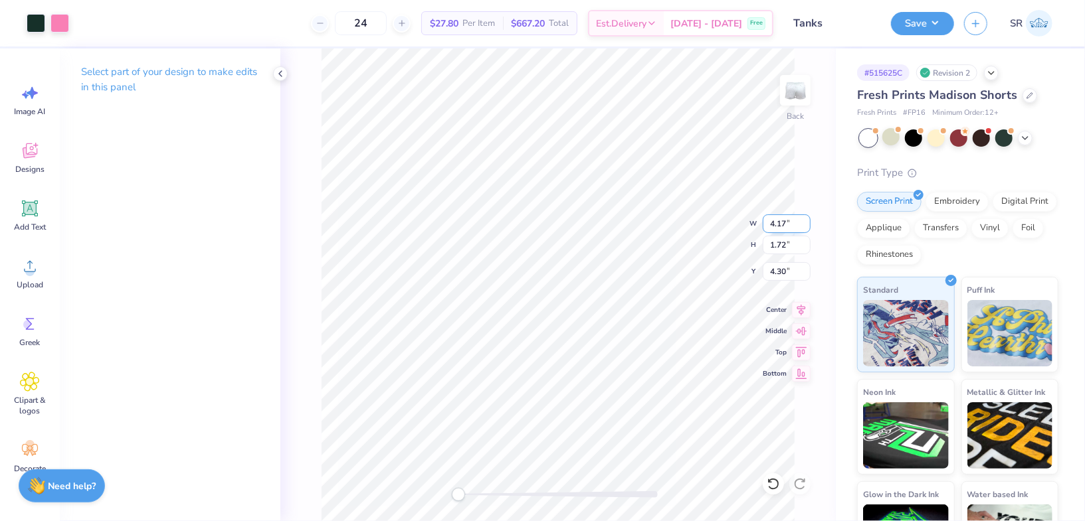
type input "4.17"
type input "2.15"
type input "6.70"
click at [927, 13] on button "Save" at bounding box center [922, 21] width 63 height 23
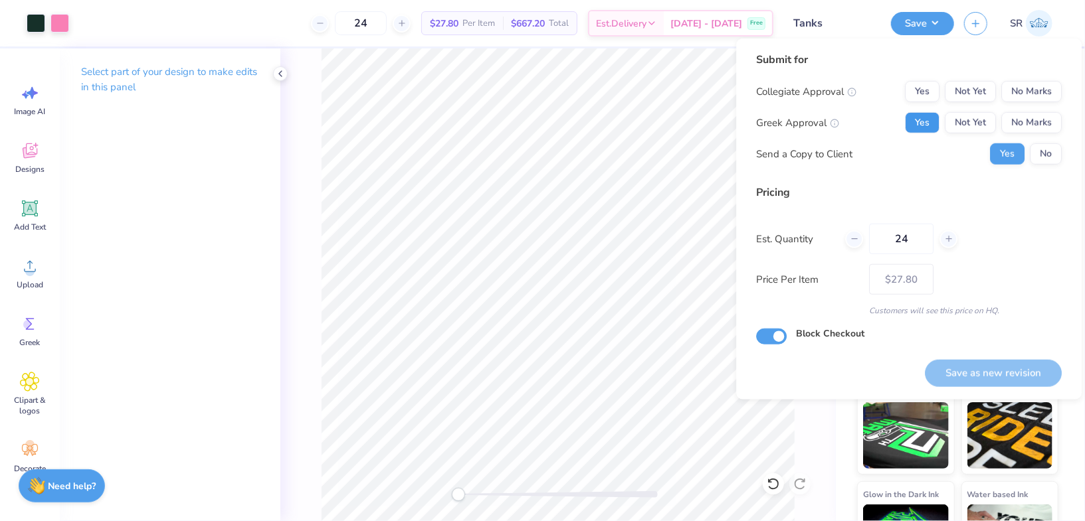
click at [913, 115] on button "Yes" at bounding box center [922, 122] width 35 height 21
click at [1053, 153] on button "No" at bounding box center [1046, 153] width 32 height 21
click at [1050, 88] on button "No Marks" at bounding box center [1031, 91] width 60 height 21
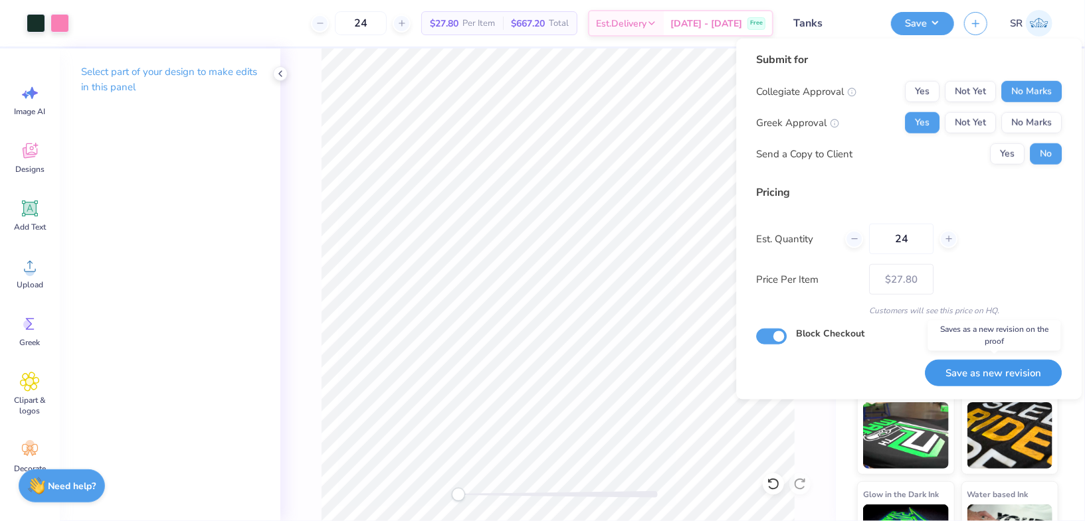
click at [1010, 379] on button "Save as new revision" at bounding box center [993, 373] width 137 height 27
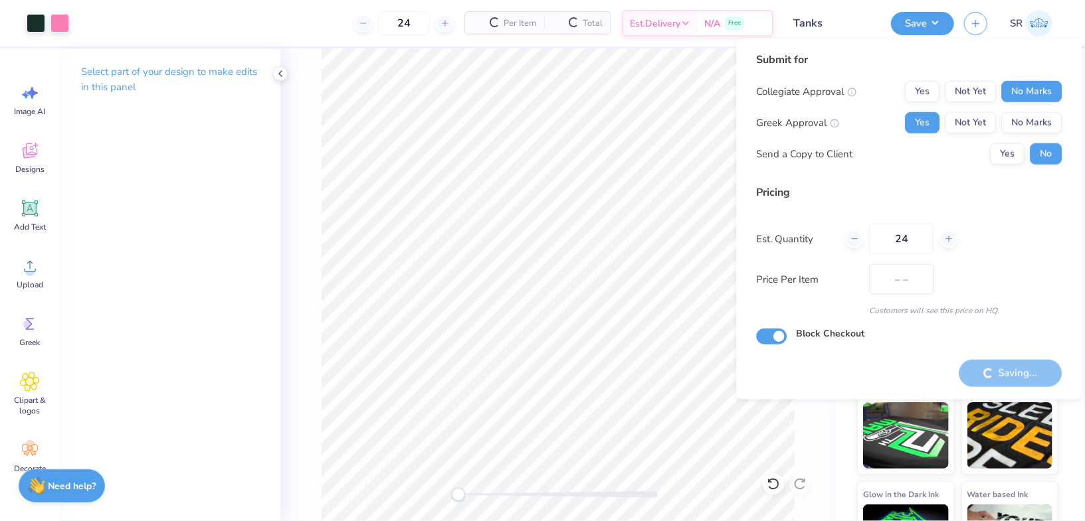
type input "$27.80"
